Goal: Download file/media

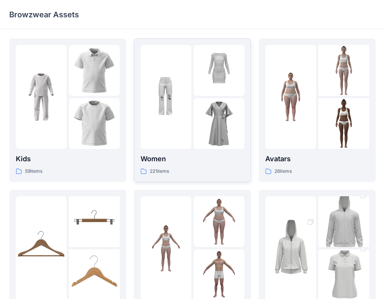
click at [187, 132] on div at bounding box center [165, 97] width 51 height 104
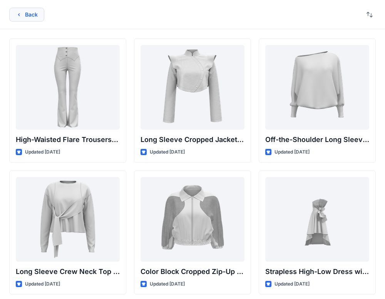
click at [25, 8] on button "Back" at bounding box center [26, 15] width 35 height 14
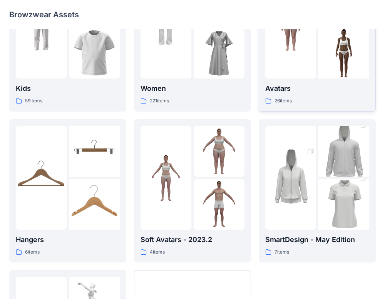
scroll to position [77, 0]
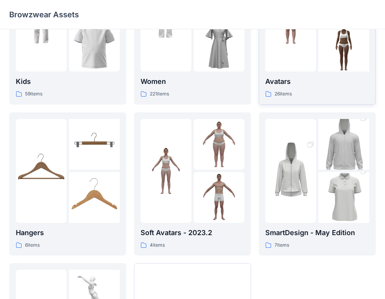
click at [259, 82] on link "Avatars 26 items" at bounding box center [316, 32] width 117 height 143
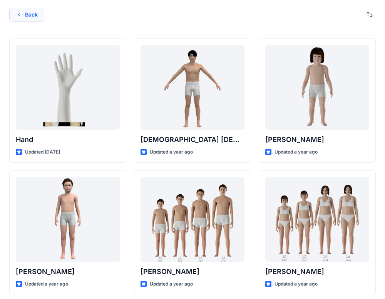
click at [18, 13] on icon "button" at bounding box center [19, 15] width 6 height 6
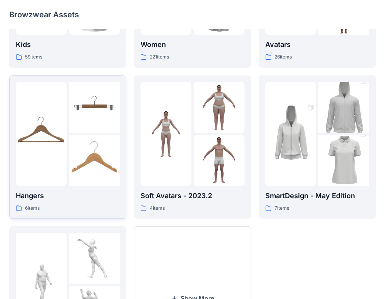
scroll to position [206, 0]
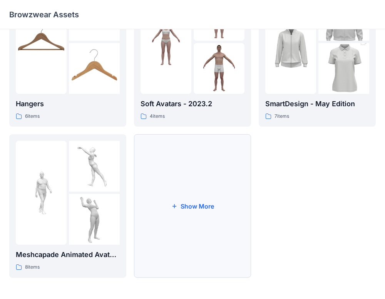
click at [171, 219] on button "Show More" at bounding box center [192, 205] width 117 height 143
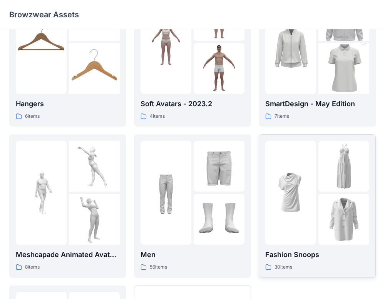
click at [284, 206] on div at bounding box center [290, 193] width 51 height 104
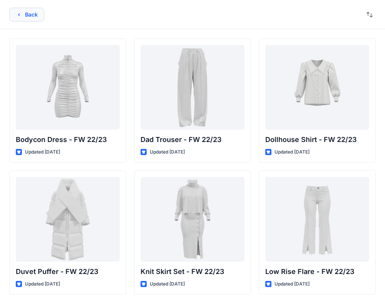
click at [33, 15] on button "Back" at bounding box center [26, 15] width 35 height 14
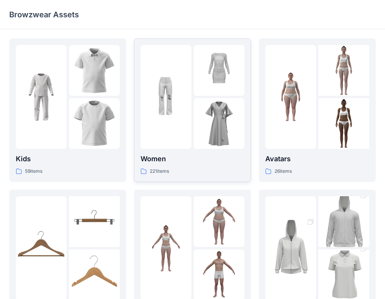
click at [198, 105] on img at bounding box center [218, 123] width 51 height 51
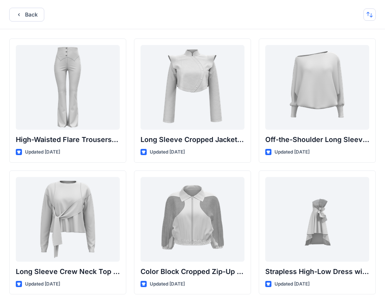
click at [367, 17] on button "button" at bounding box center [369, 14] width 12 height 12
click at [348, 47] on p "A to Z" at bounding box center [343, 51] width 48 height 8
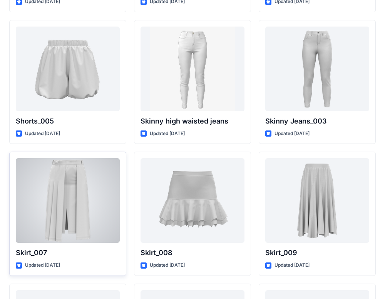
scroll to position [6507, 0]
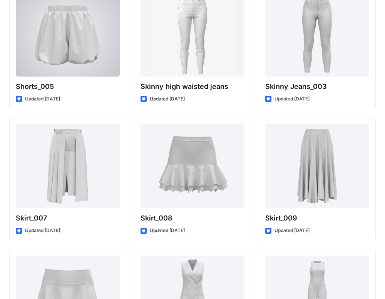
click at [97, 45] on div at bounding box center [68, 34] width 104 height 85
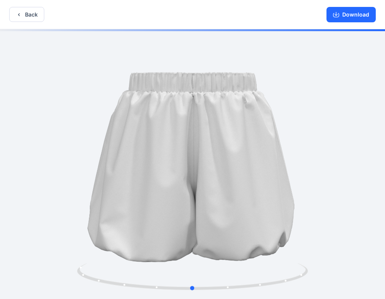
drag, startPoint x: 297, startPoint y: 163, endPoint x: 314, endPoint y: 160, distance: 17.5
click at [314, 161] on div at bounding box center [192, 164] width 385 height 271
click at [320, 158] on div at bounding box center [192, 164] width 385 height 271
drag, startPoint x: 336, startPoint y: 156, endPoint x: 319, endPoint y: 175, distance: 25.0
click at [319, 175] on div at bounding box center [192, 164] width 385 height 271
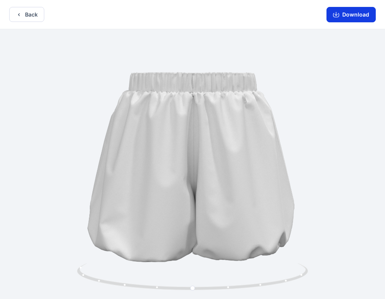
click at [349, 15] on button "Download" at bounding box center [350, 14] width 49 height 15
click at [353, 13] on button "Download" at bounding box center [350, 14] width 49 height 15
click at [345, 16] on button "Download" at bounding box center [350, 14] width 49 height 15
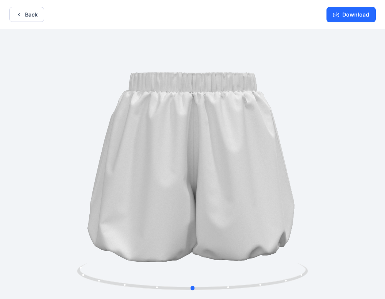
click at [354, 228] on div at bounding box center [192, 164] width 385 height 271
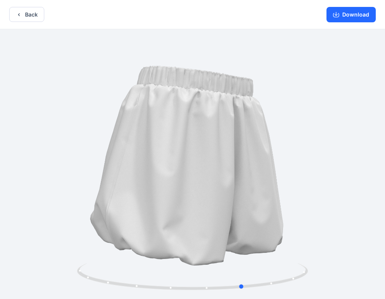
drag, startPoint x: 338, startPoint y: 180, endPoint x: 390, endPoint y: 153, distance: 58.5
click at [384, 153] on html "Back Download Version History" at bounding box center [192, 150] width 385 height 300
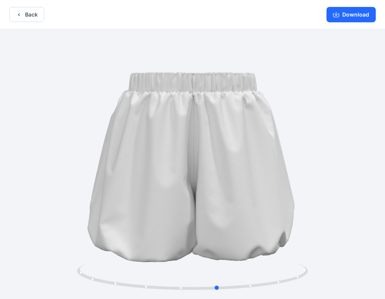
drag, startPoint x: 318, startPoint y: 206, endPoint x: 291, endPoint y: 215, distance: 28.3
click at [291, 215] on div at bounding box center [192, 164] width 385 height 271
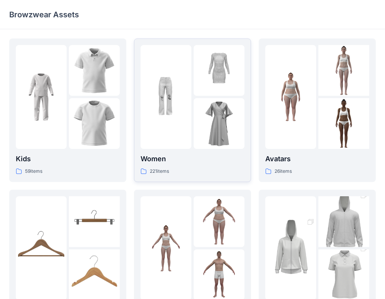
click at [143, 140] on div at bounding box center [165, 97] width 51 height 104
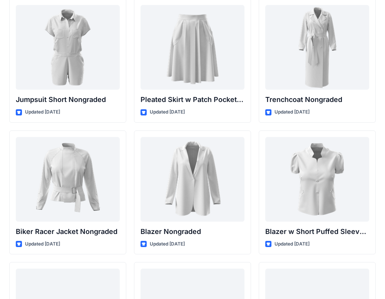
scroll to position [7802, 0]
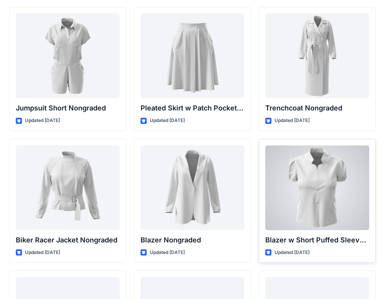
click at [290, 199] on div at bounding box center [317, 187] width 104 height 85
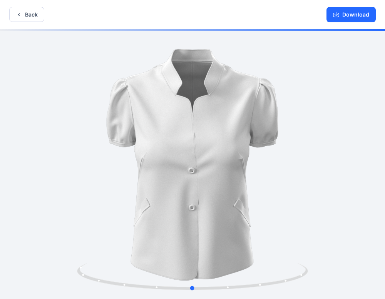
drag, startPoint x: 322, startPoint y: 181, endPoint x: 336, endPoint y: 177, distance: 15.0
click at [333, 177] on div at bounding box center [192, 164] width 385 height 271
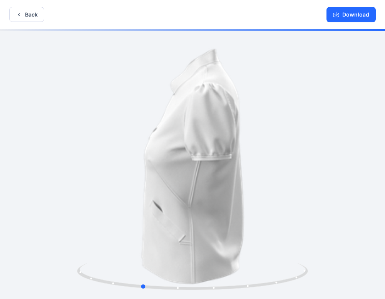
drag, startPoint x: 328, startPoint y: 223, endPoint x: 261, endPoint y: 229, distance: 67.2
click at [261, 229] on div at bounding box center [192, 164] width 385 height 271
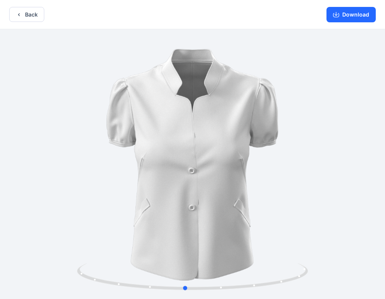
drag, startPoint x: 301, startPoint y: 233, endPoint x: 350, endPoint y: 209, distance: 54.3
click at [350, 209] on div at bounding box center [192, 164] width 385 height 271
click at [354, 15] on button "Download" at bounding box center [350, 14] width 49 height 15
